Goal: Understand process/instructions: Learn how to perform a task or action

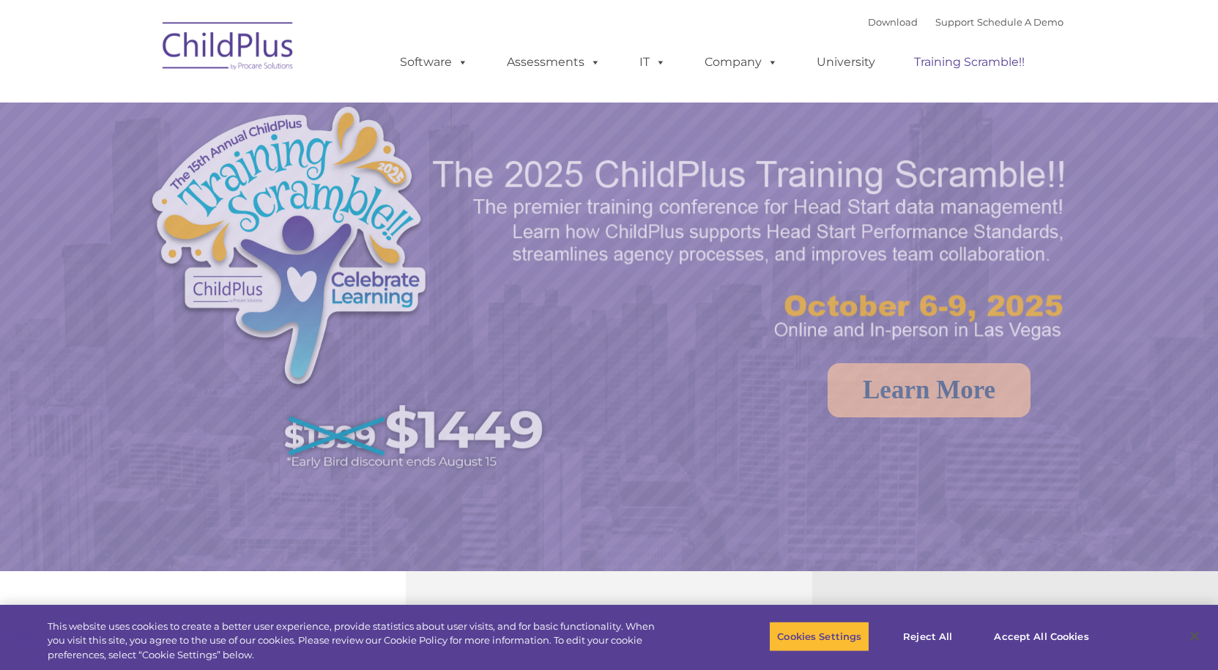
select select "MEDIUM"
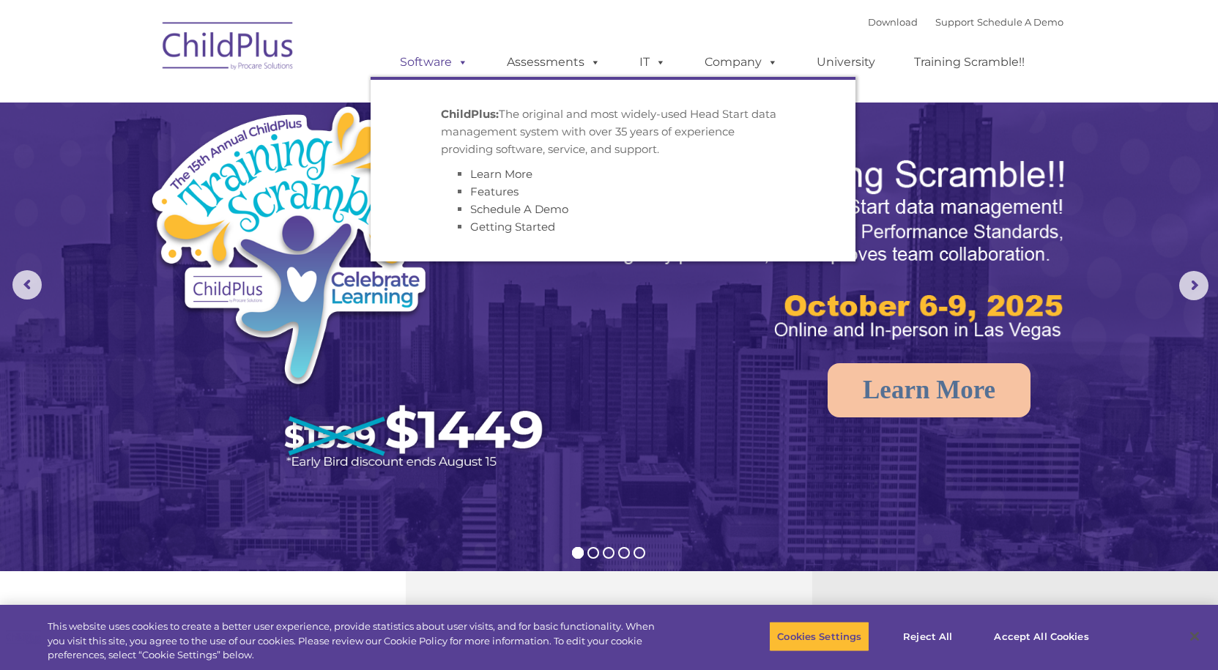
click at [434, 55] on link "Software" at bounding box center [433, 62] width 97 height 29
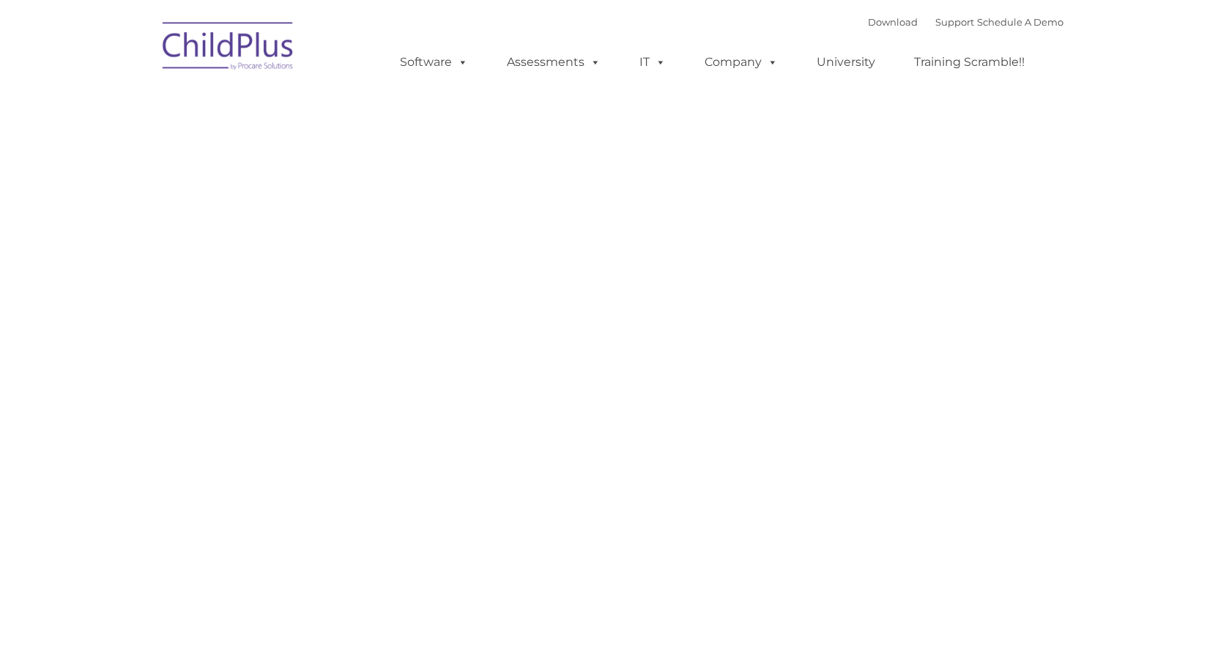
type input ""
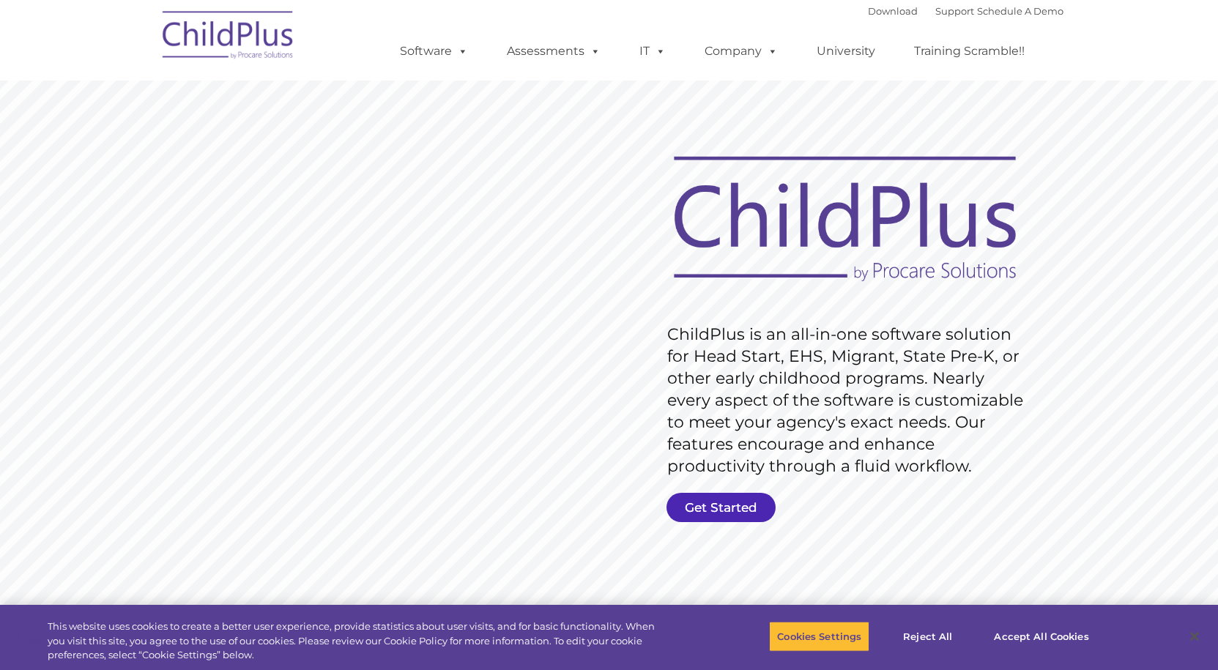
click at [727, 497] on link "Get Started" at bounding box center [721, 507] width 109 height 29
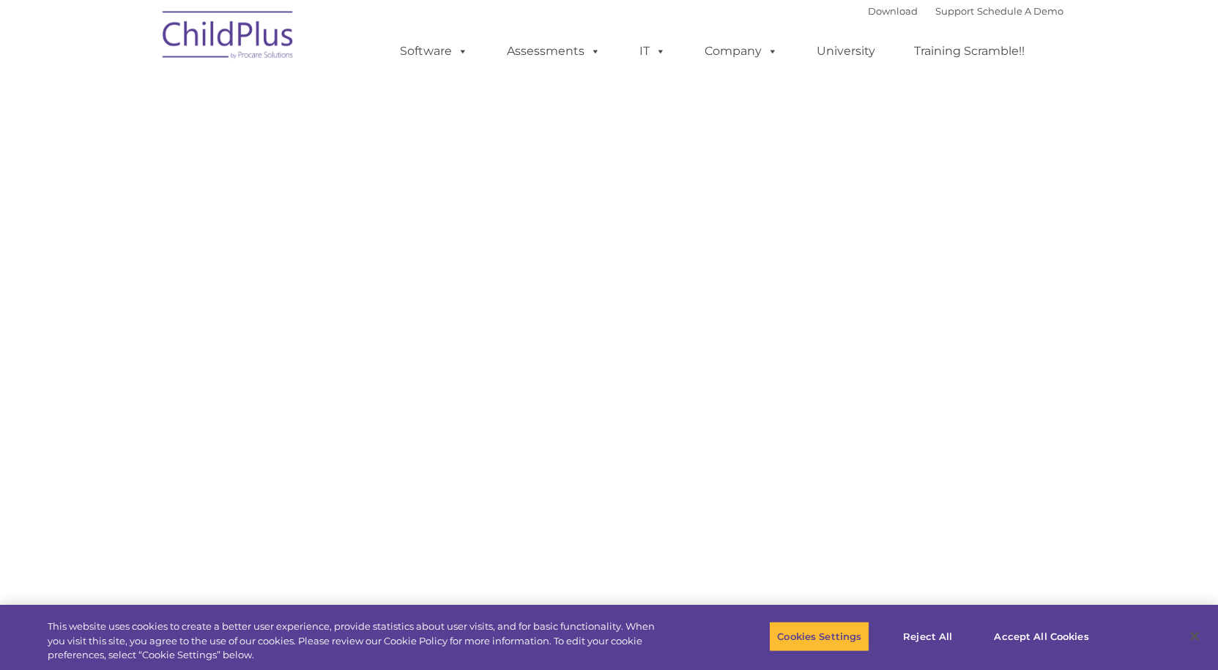
select select "MEDIUM"
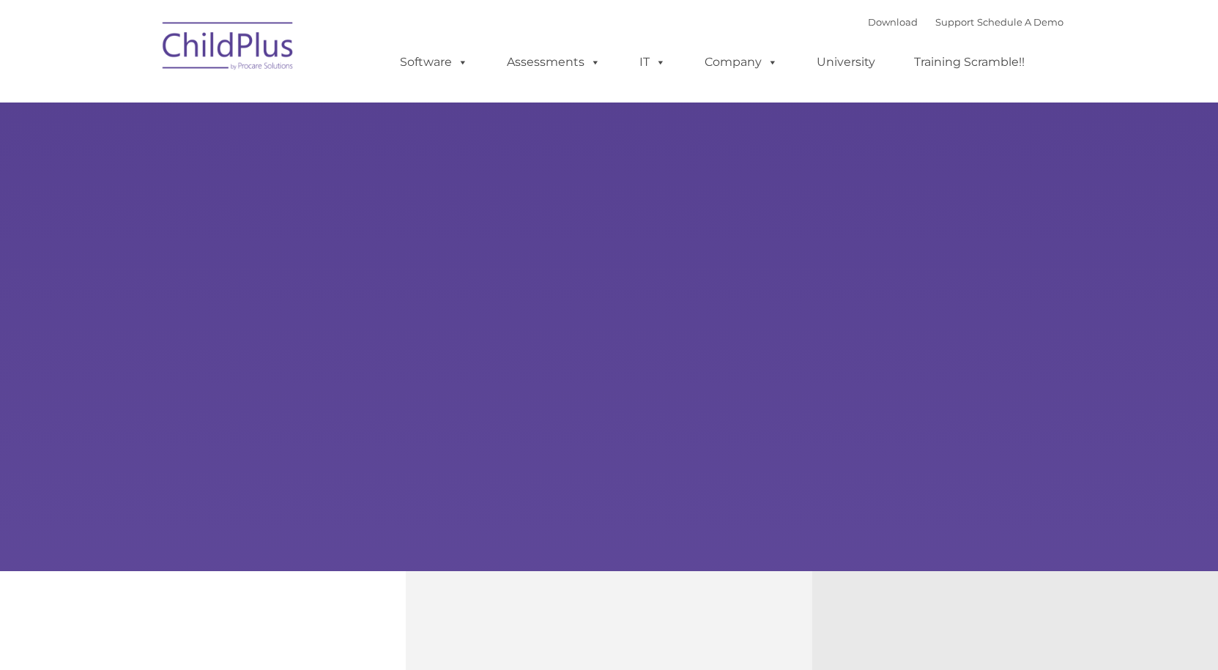
type input ""
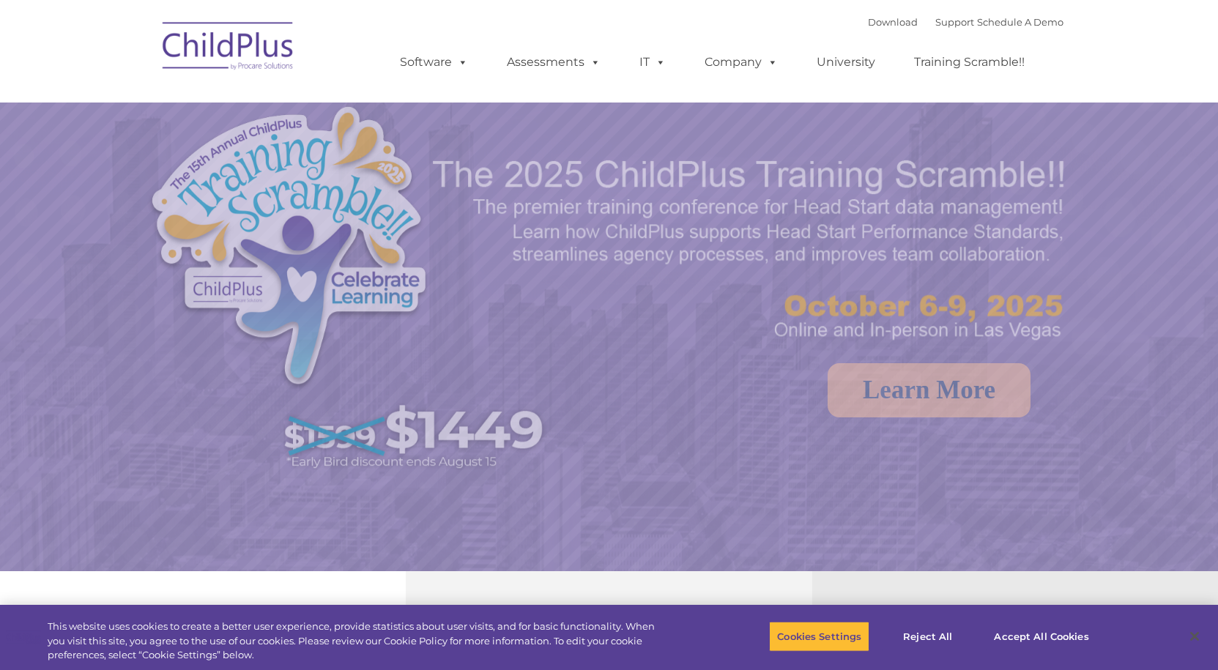
select select "MEDIUM"
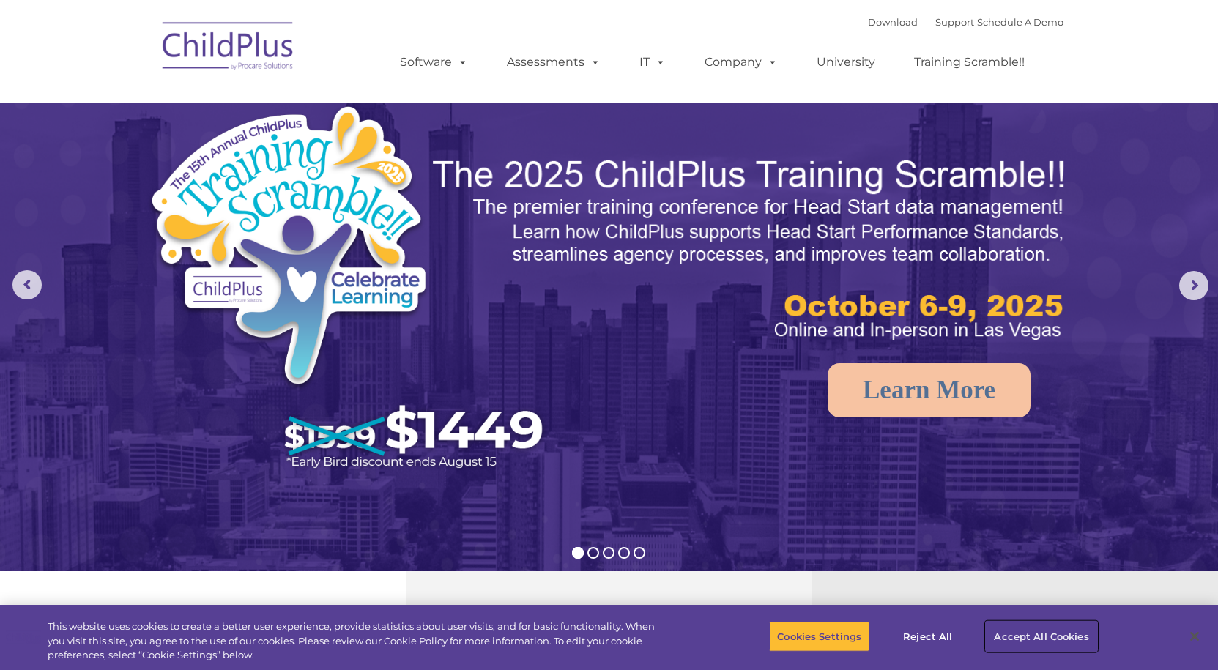
click at [1024, 648] on button "Accept All Cookies" at bounding box center [1041, 636] width 111 height 31
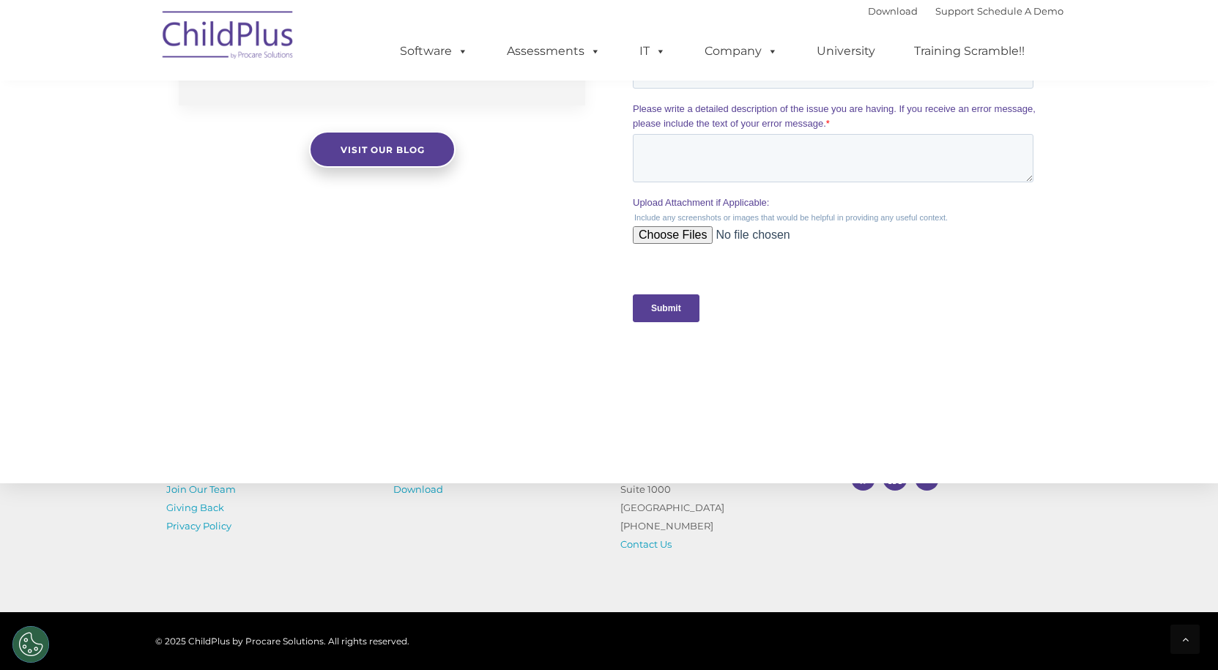
scroll to position [1469, 0]
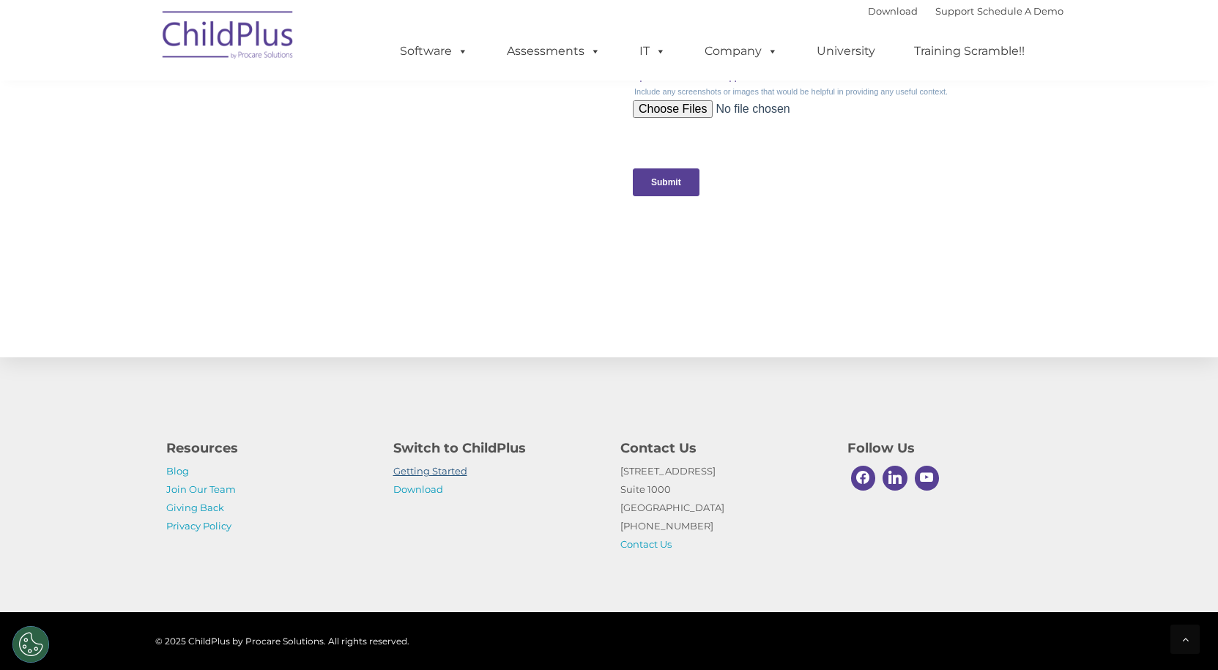
click at [457, 476] on link "Getting Started" at bounding box center [430, 471] width 74 height 12
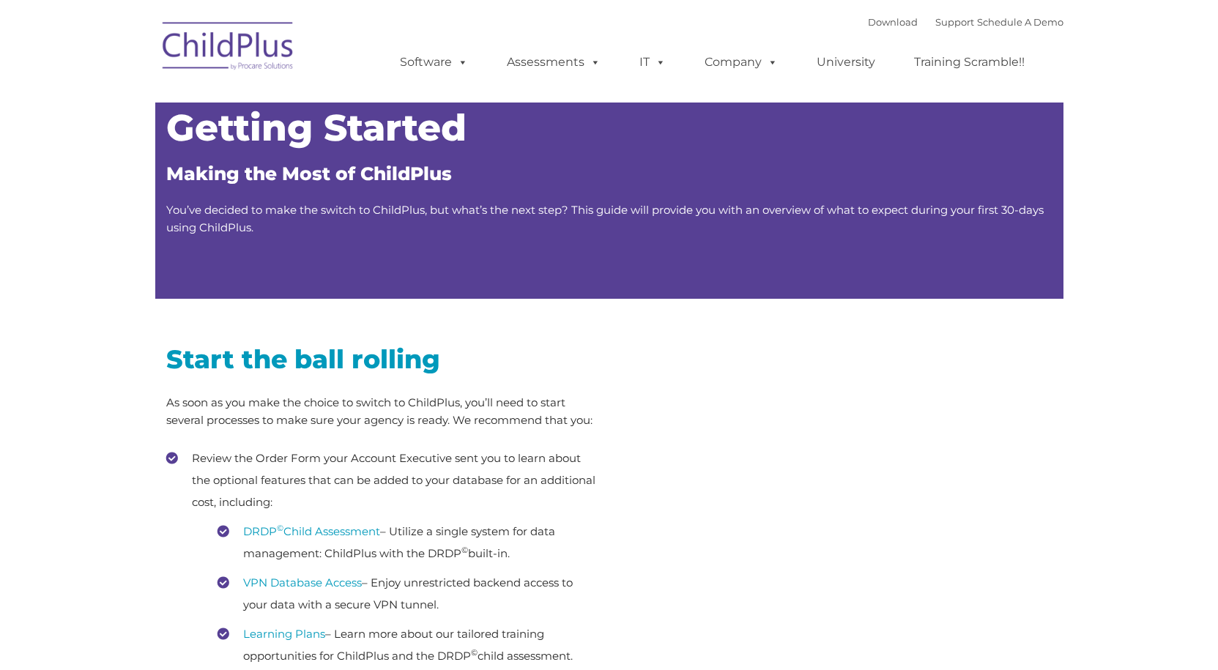
type input ""
